Goal: Information Seeking & Learning: Learn about a topic

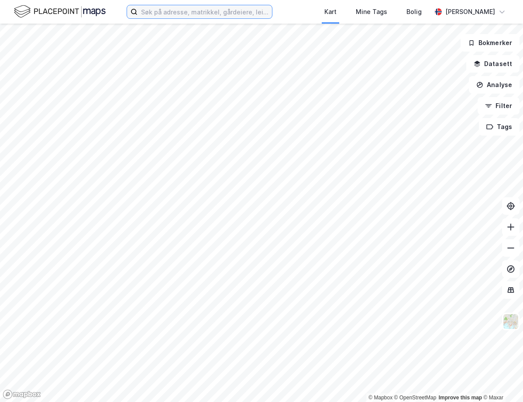
click at [204, 11] on input at bounding box center [205, 11] width 135 height 13
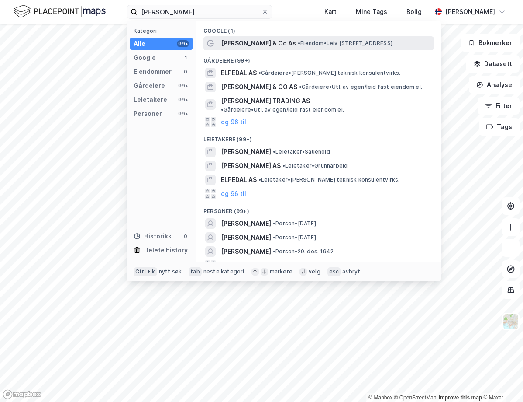
click at [240, 42] on span "[PERSON_NAME] & Co As" at bounding box center [258, 43] width 75 height 10
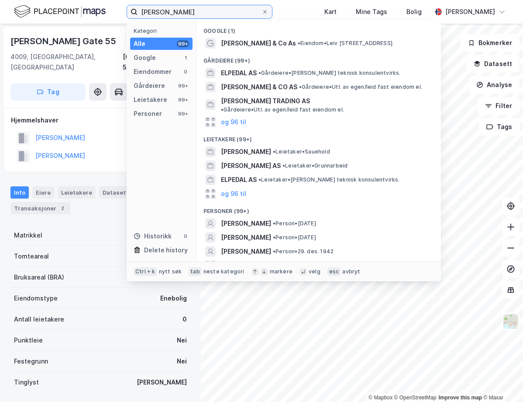
click at [200, 10] on input "[PERSON_NAME]" at bounding box center [200, 11] width 124 height 13
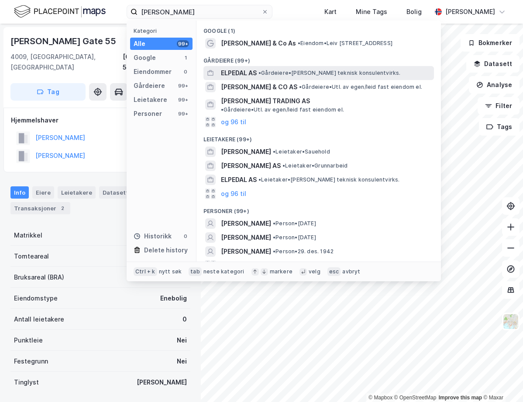
click at [243, 69] on span "ELPEDAL AS" at bounding box center [239, 73] width 36 height 10
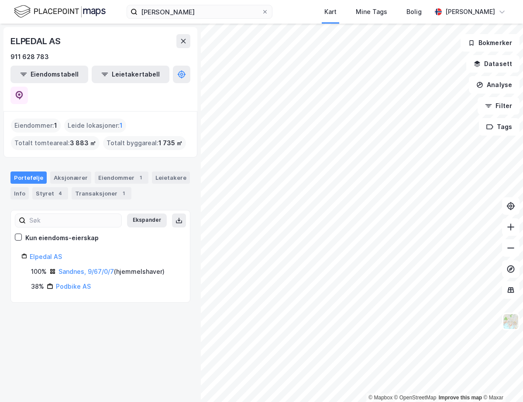
click at [80, 178] on div "Portefølje Aksjonærer Eiendommer 1 Leietakere Info Styret 4 Transaksjoner 1" at bounding box center [100, 182] width 201 height 42
click at [83, 187] on div "Transaksjoner 1" at bounding box center [102, 193] width 60 height 12
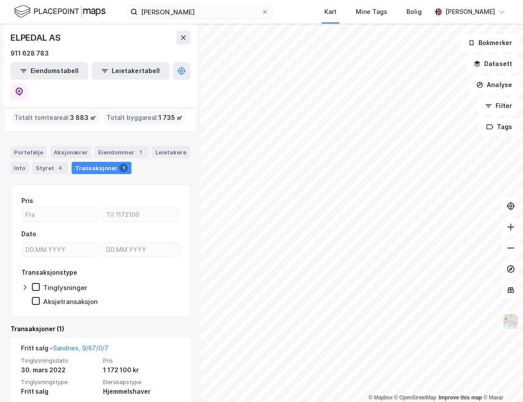
scroll to position [36, 0]
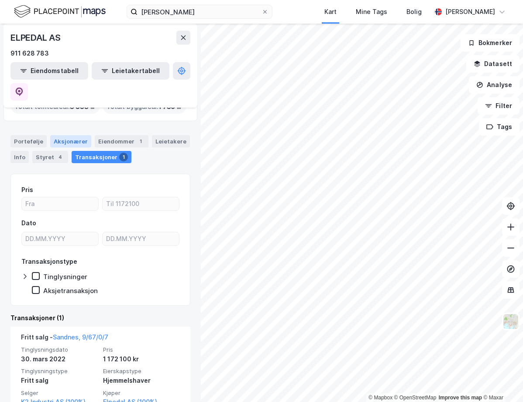
click at [56, 135] on div "Aksjonærer" at bounding box center [70, 141] width 41 height 12
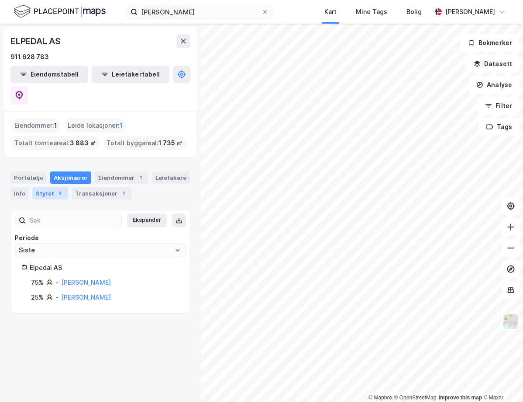
click at [45, 187] on div "Styret 4" at bounding box center [50, 193] width 36 height 12
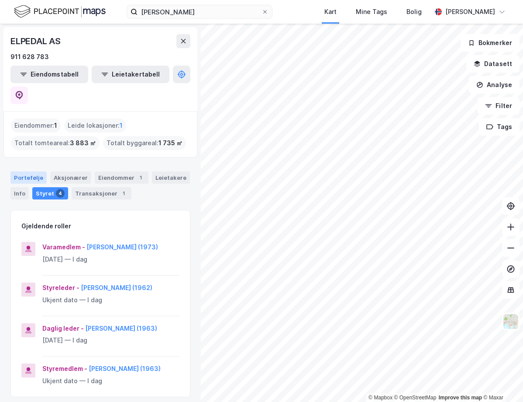
click at [25, 171] on div "Portefølje" at bounding box center [28, 177] width 36 height 12
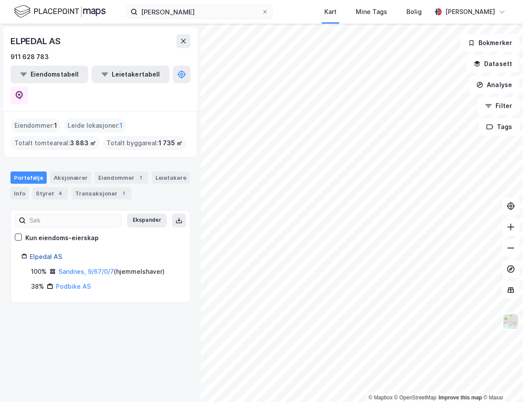
click at [43, 253] on link "Elpedal AS" at bounding box center [46, 256] width 32 height 7
click at [47, 253] on link "Elpedal AS" at bounding box center [46, 256] width 32 height 7
click at [152, 171] on div "Leietakere" at bounding box center [171, 177] width 38 height 12
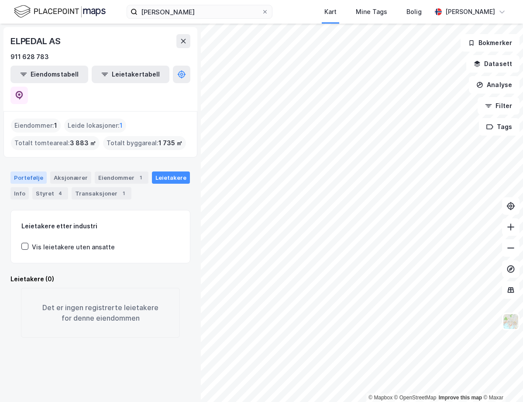
click at [24, 171] on div "Portefølje" at bounding box center [28, 177] width 36 height 12
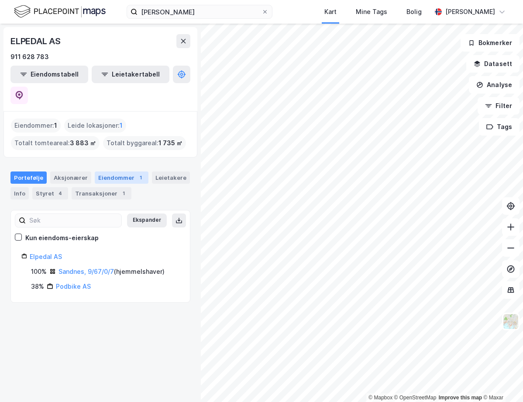
click at [107, 171] on div "Eiendommer 1" at bounding box center [122, 177] width 54 height 12
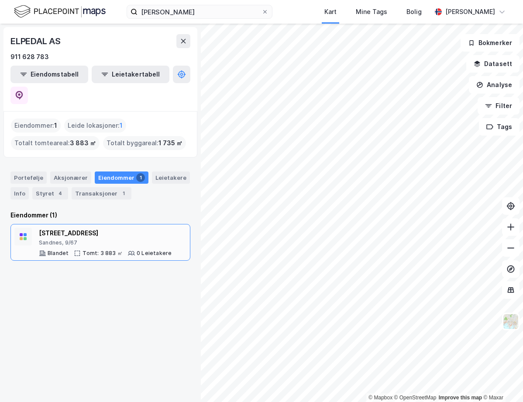
click at [117, 228] on div "[STREET_ADDRESS]" at bounding box center [105, 233] width 133 height 10
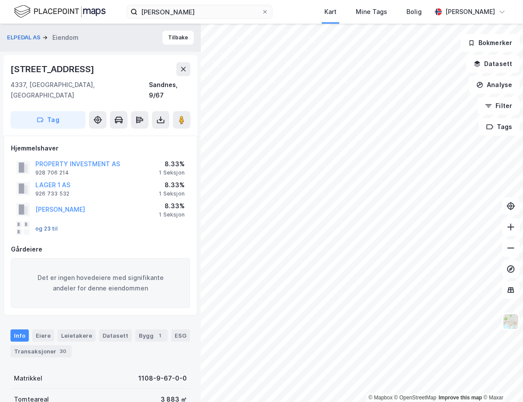
click at [0, 0] on button "og 23 til" at bounding box center [0, 0] width 0 height 0
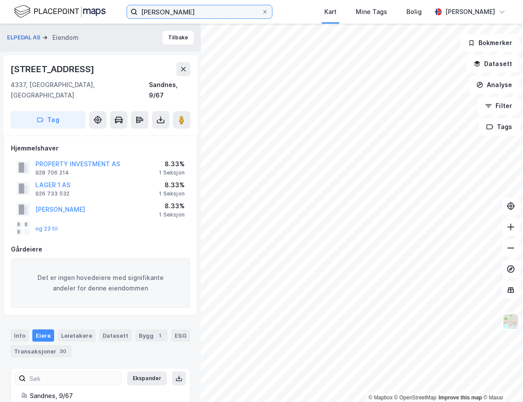
click at [207, 15] on input "[PERSON_NAME]" at bounding box center [200, 11] width 124 height 13
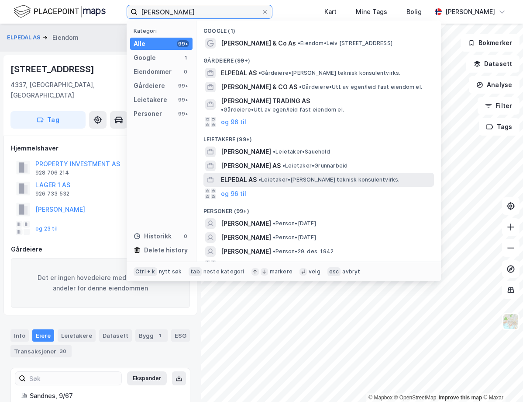
scroll to position [4, 0]
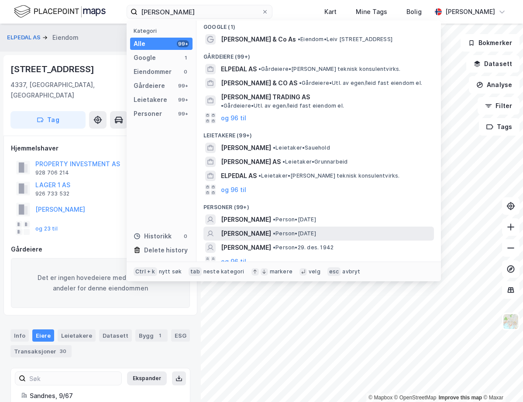
click at [262, 228] on span "[PERSON_NAME]" at bounding box center [246, 233] width 50 height 10
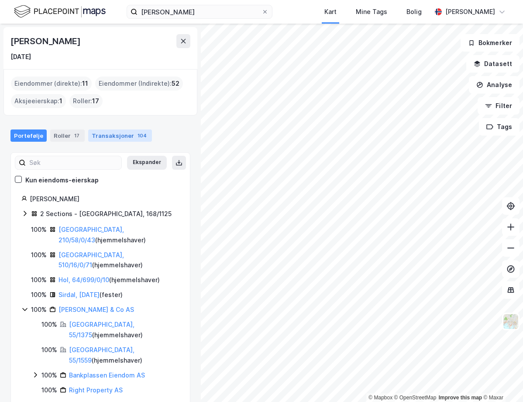
click at [88, 136] on div "Transaksjoner 104" at bounding box center [120, 135] width 64 height 12
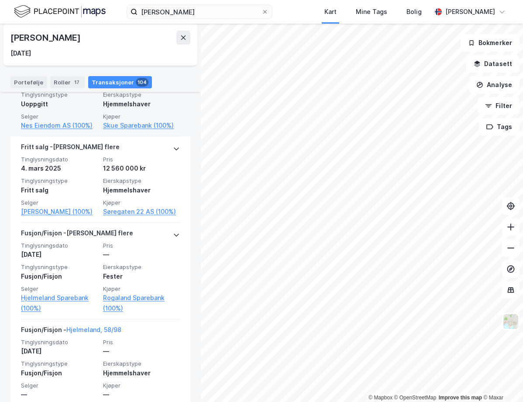
scroll to position [437, 0]
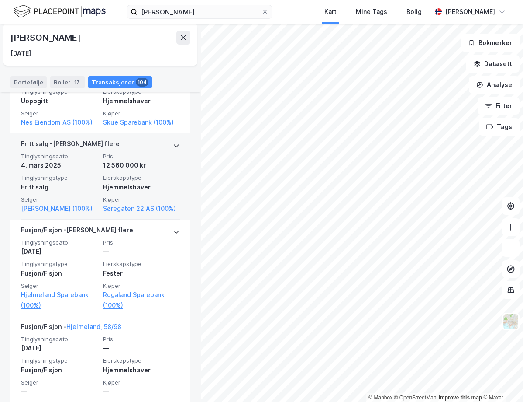
click at [103, 174] on span "Eierskapstype" at bounding box center [141, 177] width 77 height 7
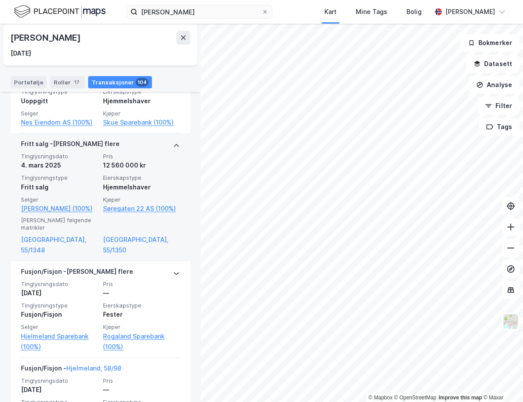
click at [55, 143] on div "[PERSON_NAME] flere" at bounding box center [70, 146] width 99 height 14
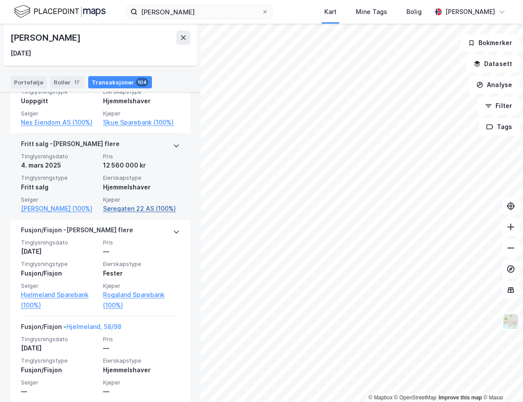
click at [112, 208] on link "Søregaten 22 AS (100%)" at bounding box center [141, 208] width 77 height 10
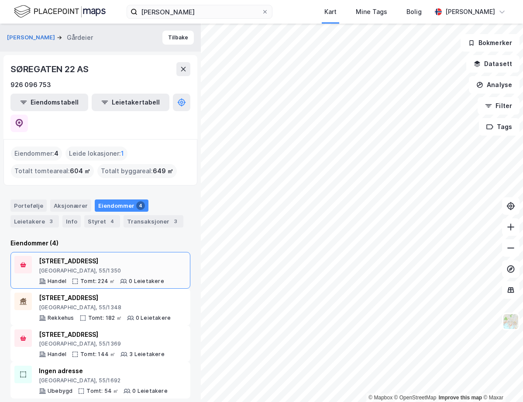
click at [117, 256] on div "[STREET_ADDRESS]" at bounding box center [101, 261] width 125 height 10
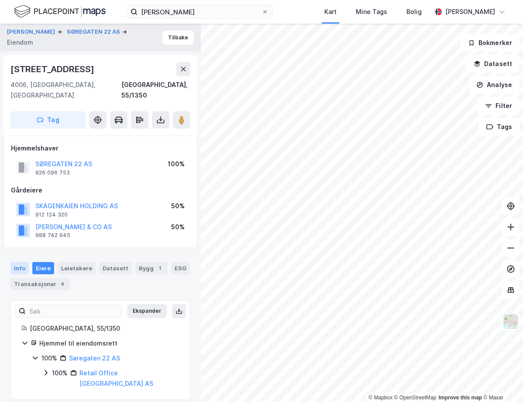
click at [25, 262] on div "Info" at bounding box center [19, 268] width 18 height 12
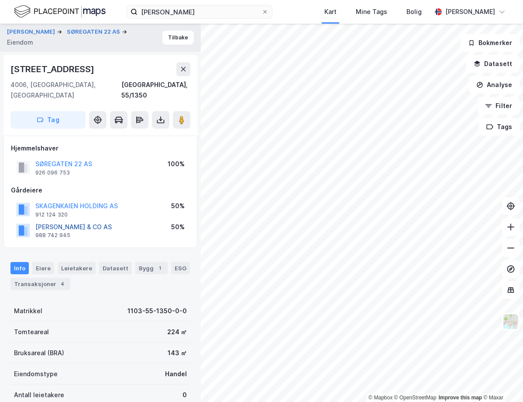
click at [0, 0] on button "[PERSON_NAME] & CO AS" at bounding box center [0, 0] width 0 height 0
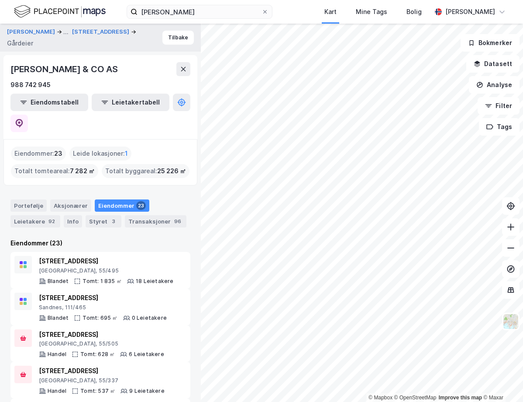
click at [132, 73] on div "[PERSON_NAME] & CO AS" at bounding box center [100, 69] width 180 height 14
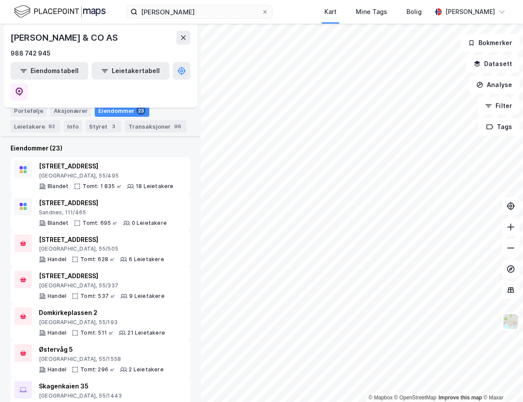
scroll to position [87, 0]
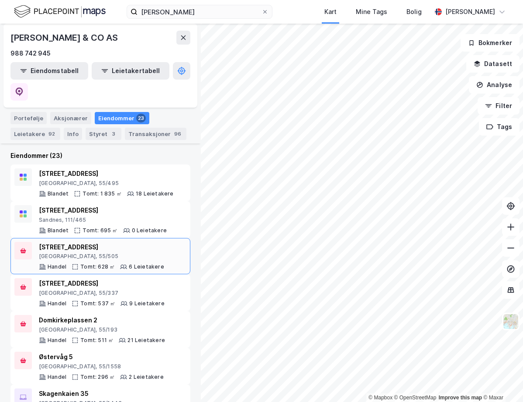
click at [117, 242] on div "[STREET_ADDRESS]" at bounding box center [101, 247] width 125 height 10
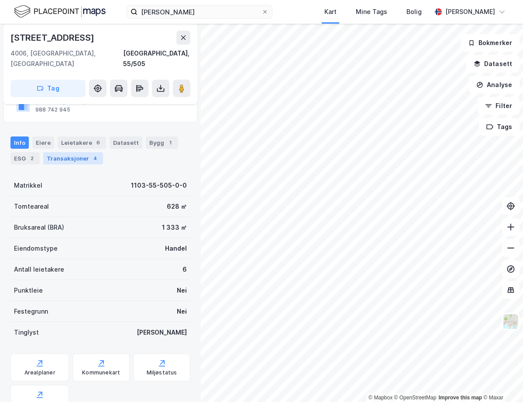
click at [84, 152] on div "Transaksjoner 4" at bounding box center [73, 158] width 60 height 12
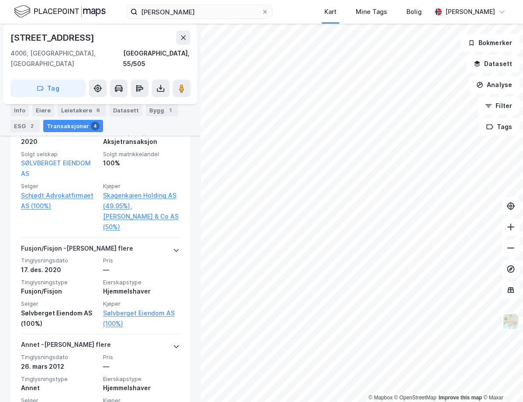
scroll to position [300, 0]
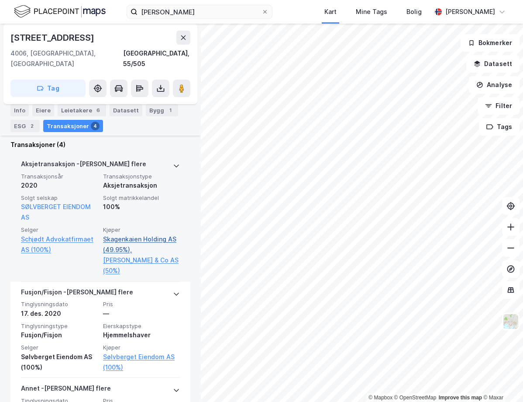
click at [114, 234] on link "Skagenkaien Holding AS (49.95%)," at bounding box center [141, 244] width 77 height 21
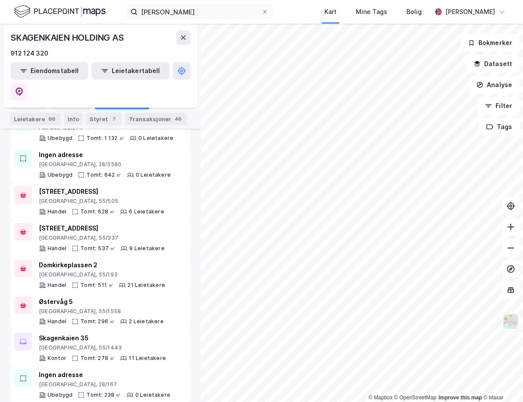
scroll to position [350, 0]
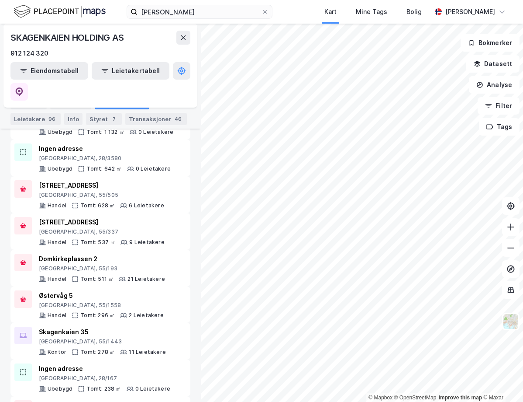
click at [133, 45] on div "SKAGENKAIEN HOLDING AS 912 124 320" at bounding box center [100, 45] width 180 height 28
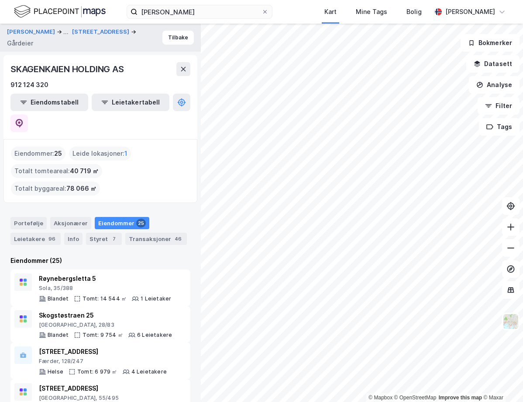
scroll to position [131, 0]
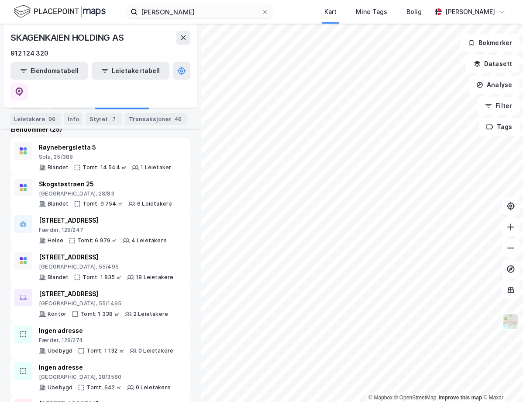
click at [180, 4] on div "[PERSON_NAME] Kart Mine Tags Bolig [PERSON_NAME]" at bounding box center [261, 12] width 523 height 24
click at [180, 9] on input "[PERSON_NAME]" at bounding box center [200, 11] width 124 height 13
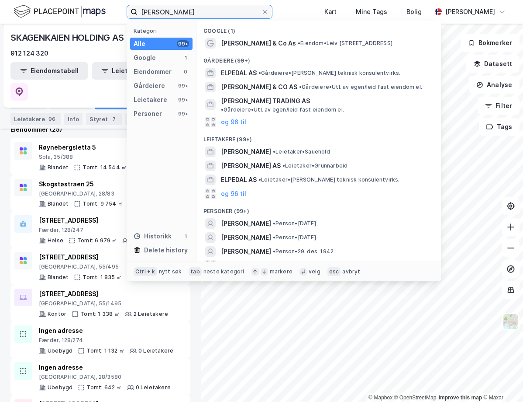
click at [180, 9] on input "[PERSON_NAME]" at bounding box center [200, 11] width 124 height 13
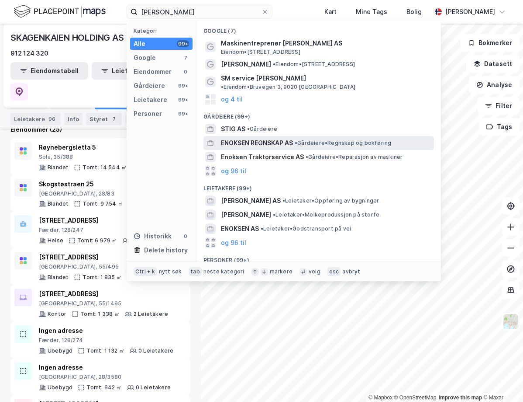
click at [276, 138] on span "ENOKSEN REGNSKAP AS" at bounding box center [257, 143] width 72 height 10
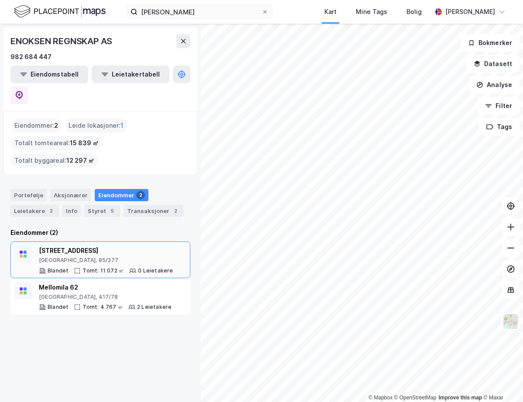
click at [122, 256] on div "[GEOGRAPHIC_DATA], 85/377" at bounding box center [106, 259] width 135 height 7
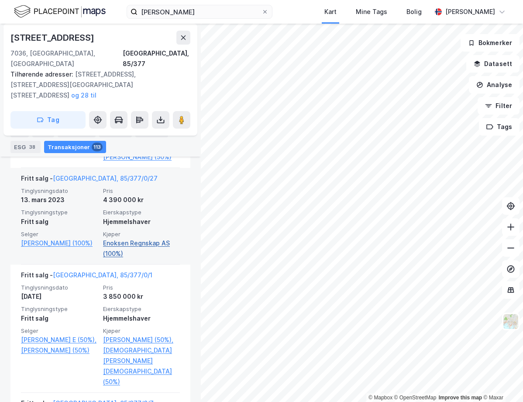
scroll to position [1233, 0]
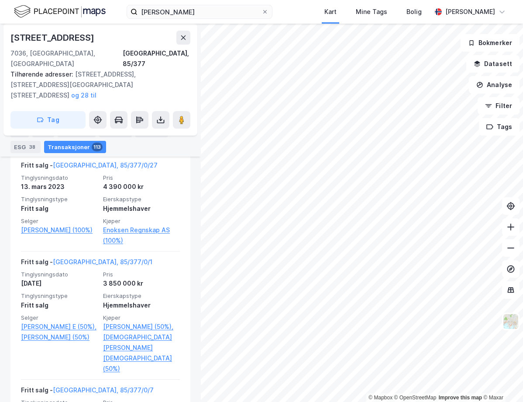
drag, startPoint x: 181, startPoint y: 140, endPoint x: 170, endPoint y: 139, distance: 11.9
click at [181, 140] on div "Info [PERSON_NAME] Datasett Bygg 10 ESG 38 Transaksjoner 113" at bounding box center [100, 139] width 180 height 28
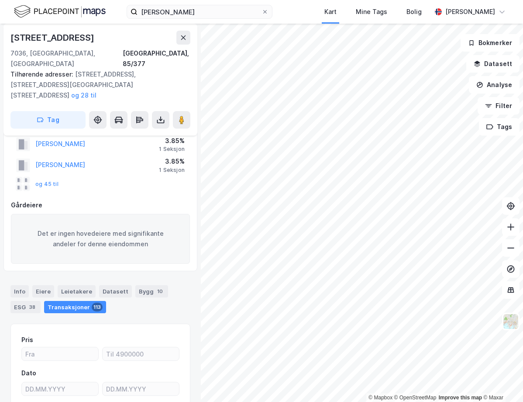
scroll to position [184, 0]
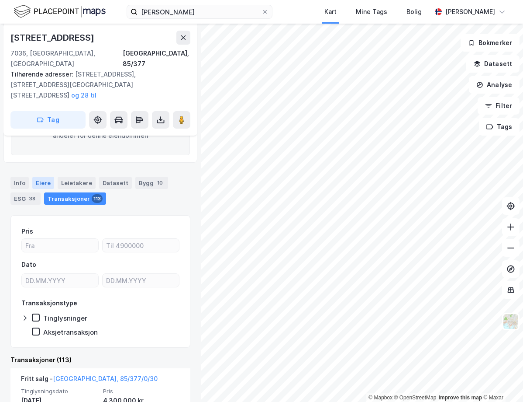
click at [35, 177] on div "Eiere" at bounding box center [43, 183] width 22 height 12
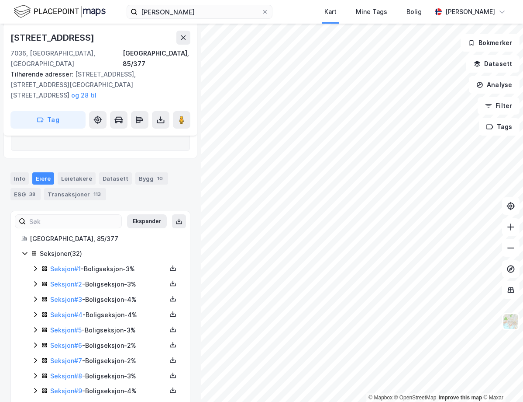
scroll to position [175, 0]
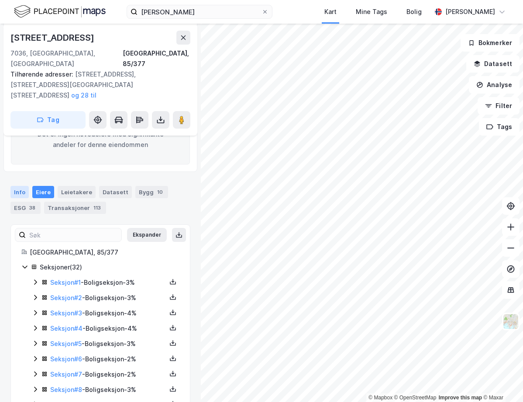
click at [24, 186] on div "Info" at bounding box center [19, 192] width 18 height 12
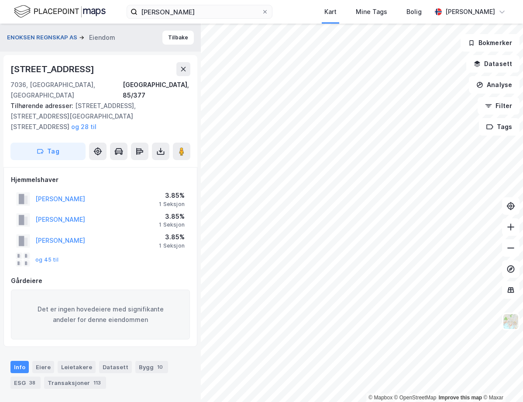
click at [58, 33] on button "ENOKSEN REGNSKAP AS" at bounding box center [43, 37] width 72 height 9
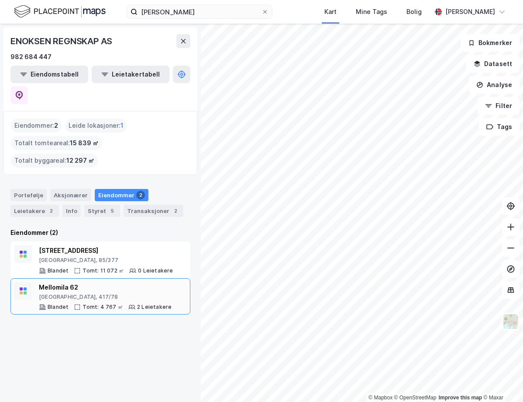
click at [111, 282] on div "Mellomila 62" at bounding box center [105, 287] width 133 height 10
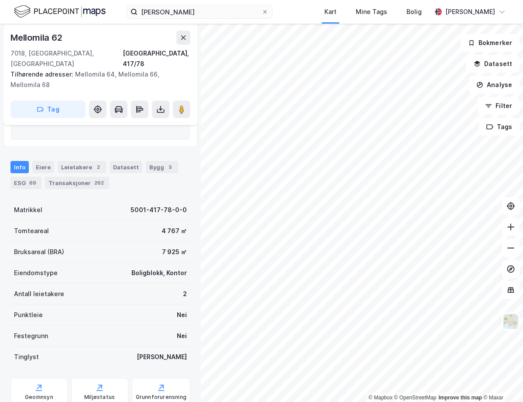
scroll to position [175, 0]
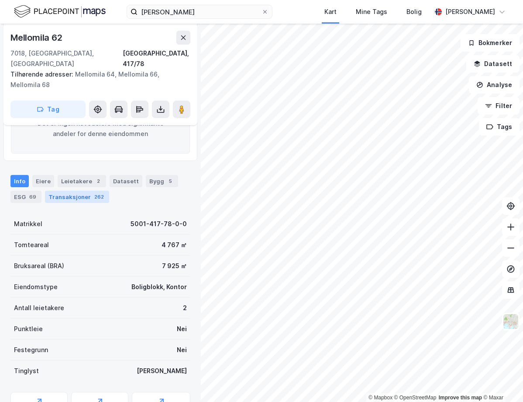
click at [69, 192] on div "Transaksjoner 262" at bounding box center [77, 197] width 64 height 12
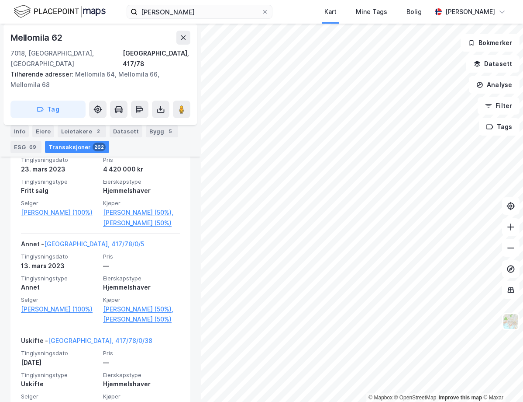
scroll to position [2535, 0]
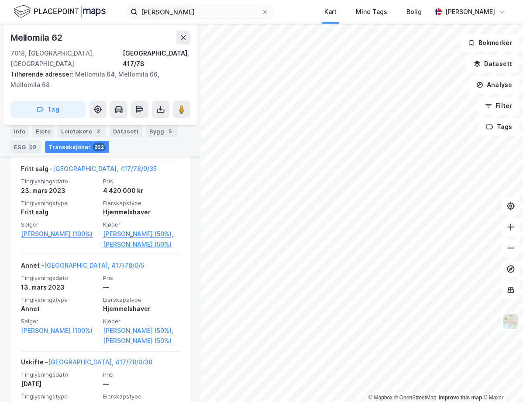
click at [299, 9] on div "[PERSON_NAME] Kart Mine Tags Bolig [PERSON_NAME]" at bounding box center [261, 12] width 523 height 24
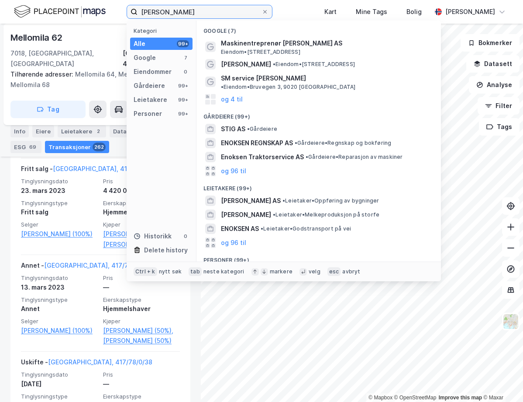
click at [191, 11] on input "[PERSON_NAME]" at bounding box center [200, 11] width 124 height 13
click at [191, 13] on input "[PERSON_NAME]" at bounding box center [200, 11] width 124 height 13
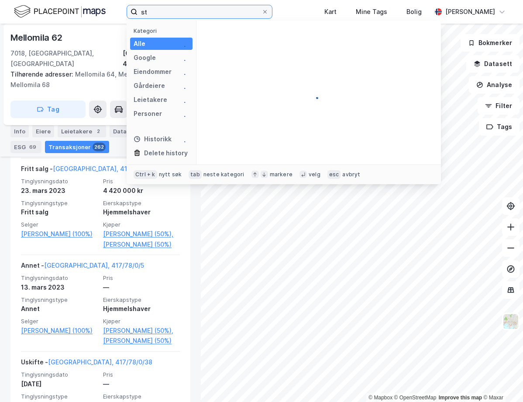
type input "s"
type input "t"
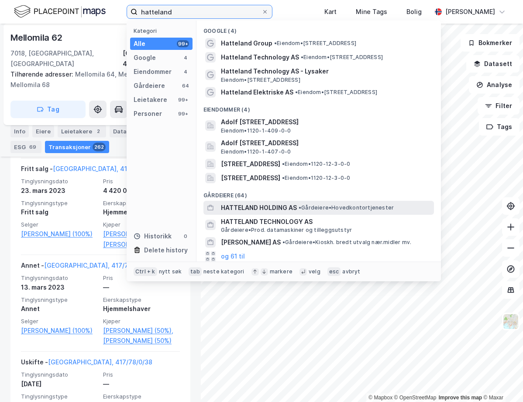
type input "hatteland"
click at [330, 208] on span "• Gårdeiere • Hovedkontortjenester" at bounding box center [346, 207] width 95 height 7
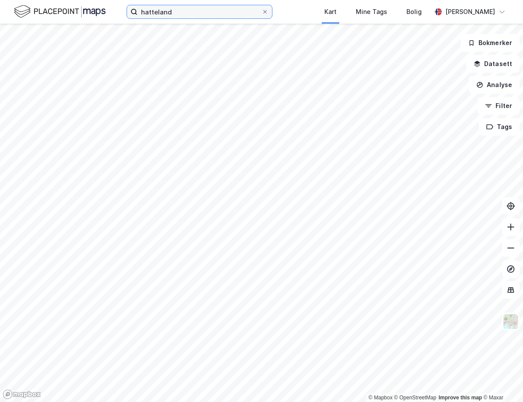
click at [173, 7] on input "hatteland" at bounding box center [200, 11] width 124 height 13
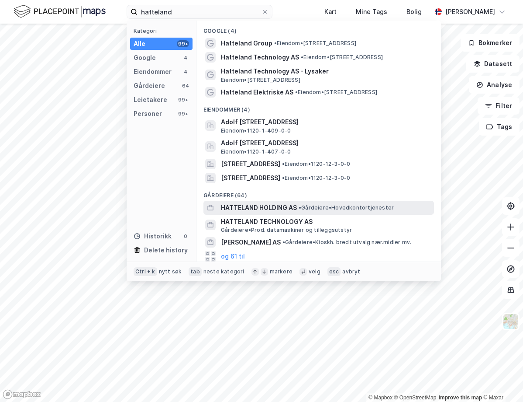
click at [290, 209] on span "HATTELAND HOLDING AS" at bounding box center [259, 207] width 76 height 10
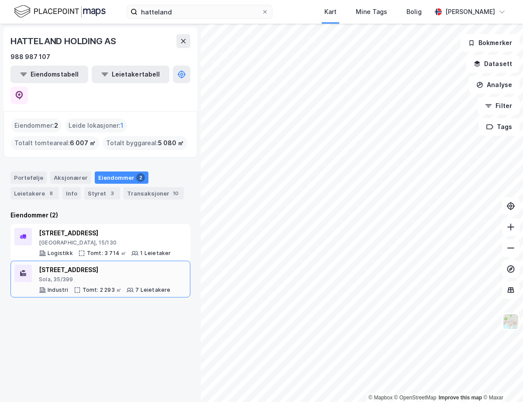
click at [113, 276] on div "Sola, 35/399" at bounding box center [105, 279] width 132 height 7
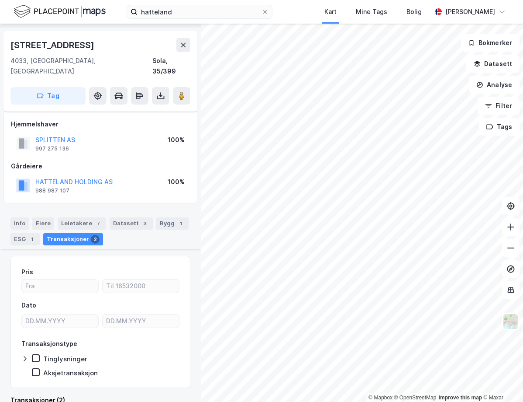
scroll to position [5, 0]
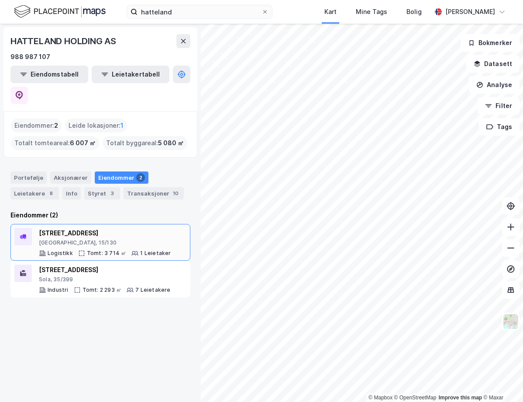
click at [101, 239] on div "[GEOGRAPHIC_DATA], 15/130" at bounding box center [105, 242] width 132 height 7
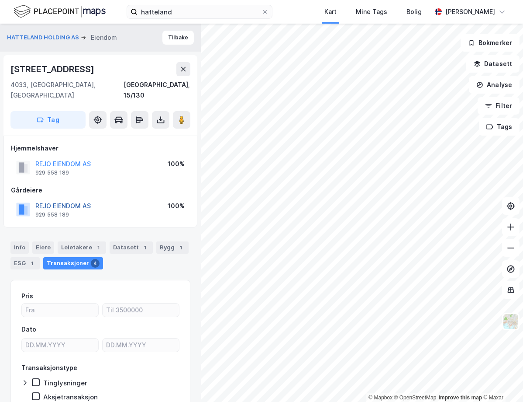
click at [0, 0] on button "REJO EIENDOM AS" at bounding box center [0, 0] width 0 height 0
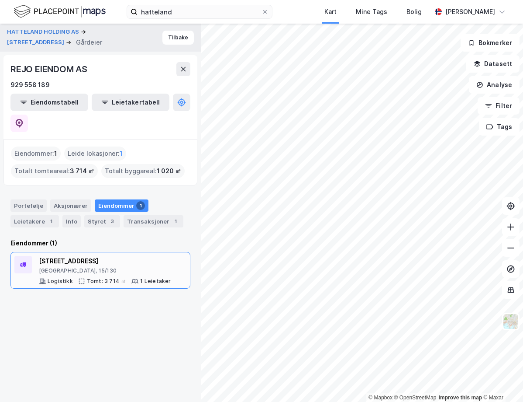
click at [117, 256] on div "[STREET_ADDRESS]" at bounding box center [105, 261] width 132 height 10
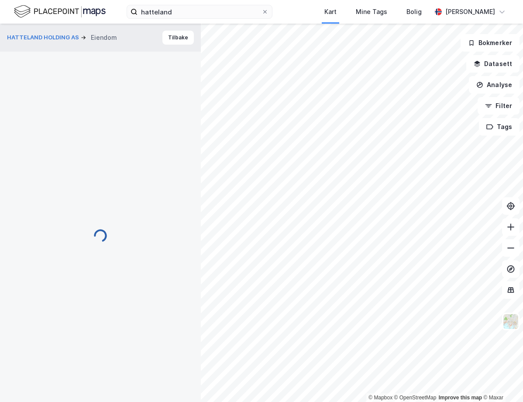
scroll to position [2, 0]
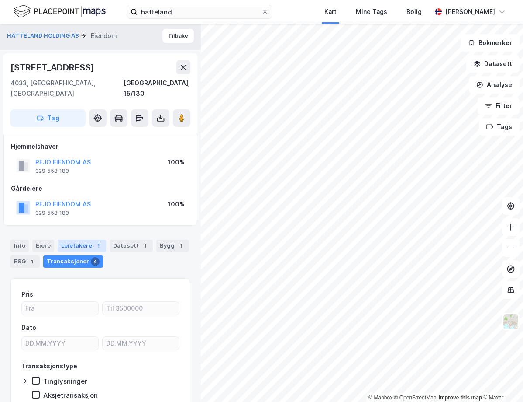
click at [81, 239] on div "Leietakere 1" at bounding box center [82, 245] width 48 height 12
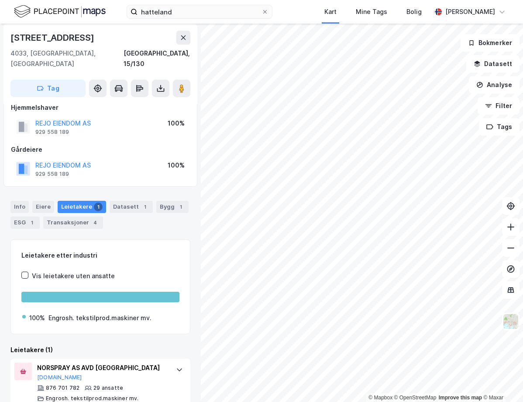
scroll to position [45, 0]
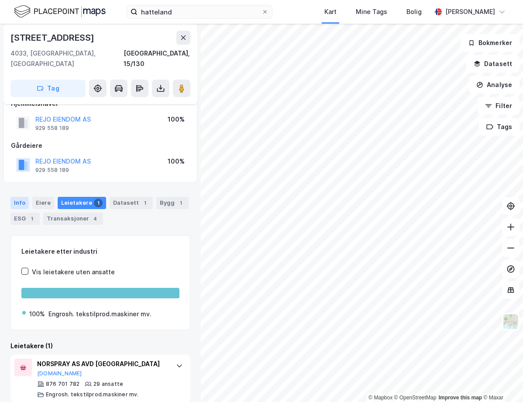
click at [26, 197] on div "Info" at bounding box center [19, 203] width 18 height 12
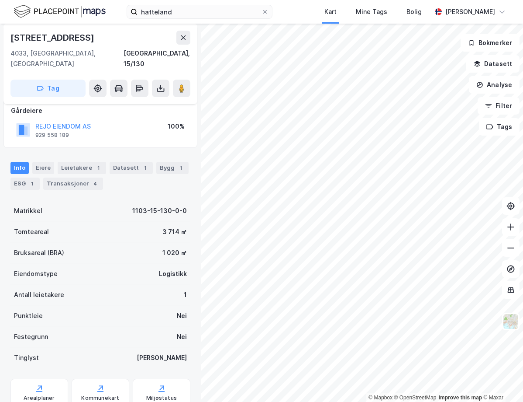
scroll to position [59, 0]
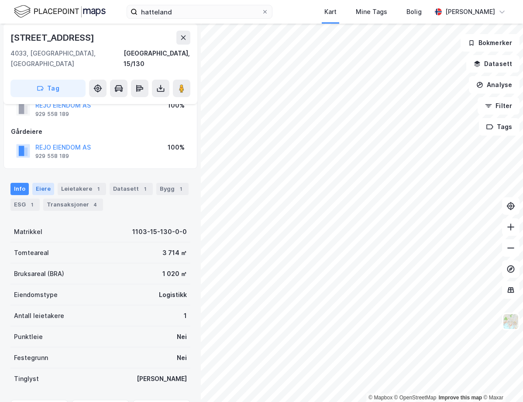
click at [51, 183] on div "Eiere" at bounding box center [43, 189] width 22 height 12
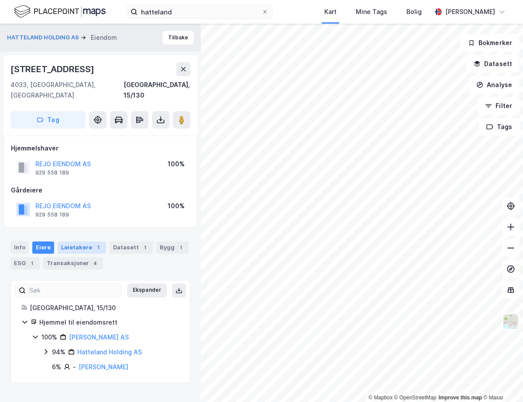
click at [88, 241] on div "Leietakere 1" at bounding box center [82, 247] width 48 height 12
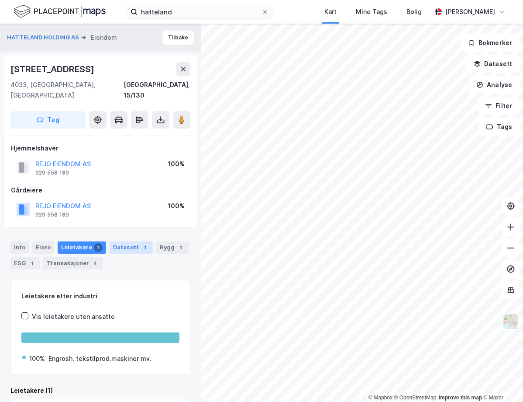
click at [114, 241] on div "Datasett 1" at bounding box center [131, 247] width 43 height 12
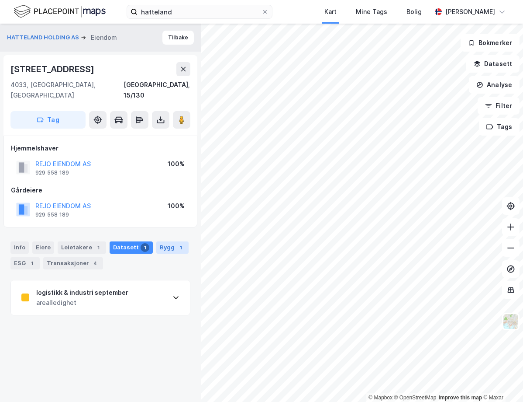
click at [156, 241] on div "Bygg 1" at bounding box center [172, 247] width 32 height 12
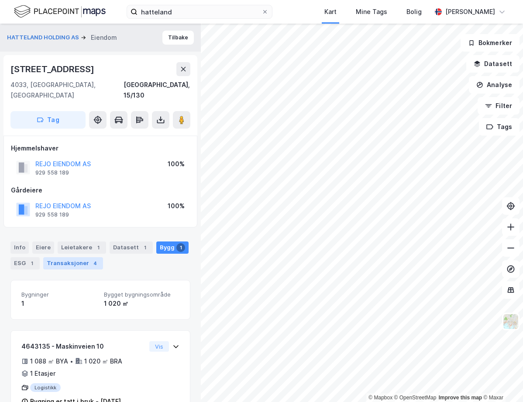
click at [57, 257] on div "Transaksjoner 4" at bounding box center [73, 263] width 60 height 12
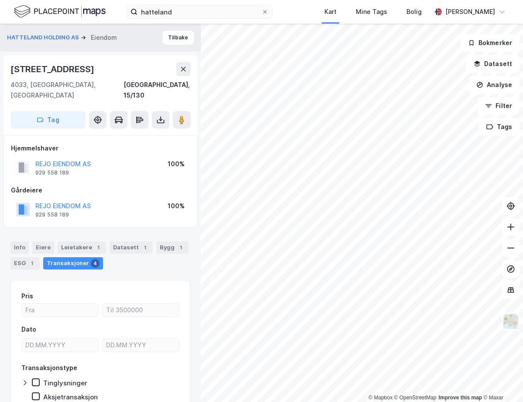
click at [151, 65] on div "[STREET_ADDRESS]" at bounding box center [100, 69] width 180 height 14
